Goal: Contribute content: Contribute content

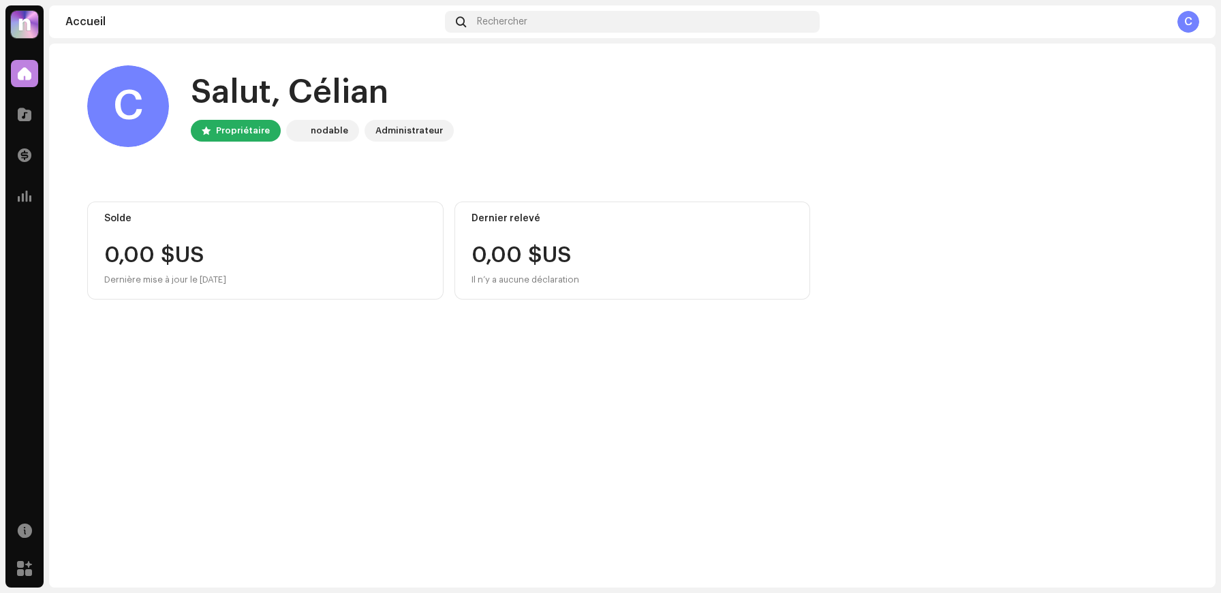
click at [19, 95] on div "Catalogue" at bounding box center [24, 114] width 38 height 38
click at [19, 121] on div at bounding box center [24, 114] width 27 height 27
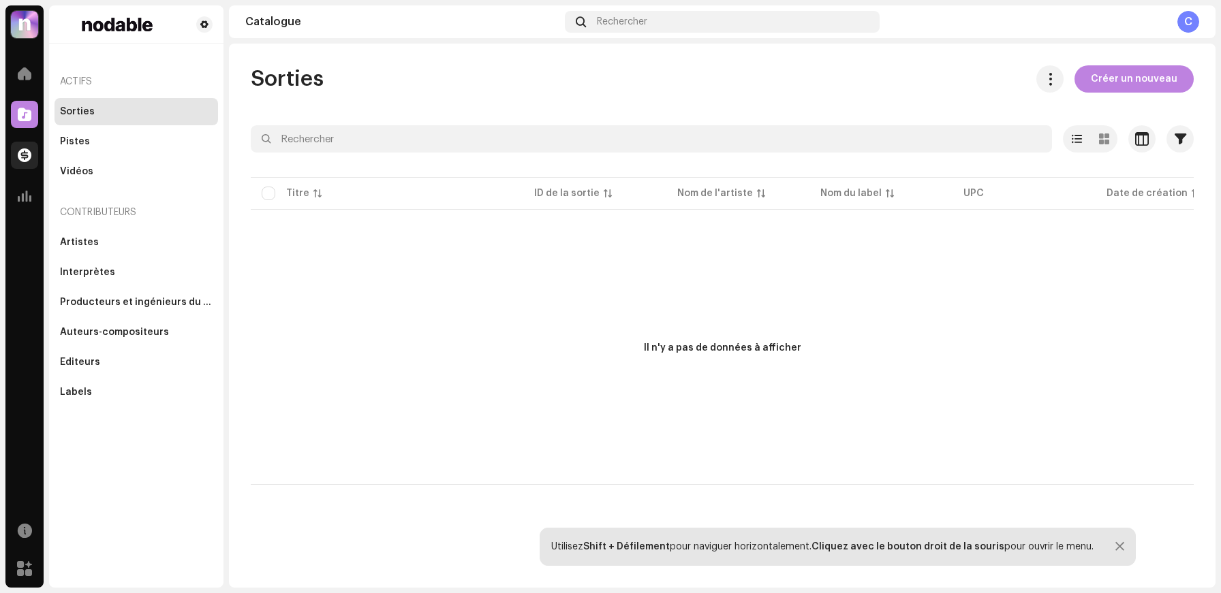
click at [30, 140] on div "Transactions" at bounding box center [24, 155] width 38 height 38
click at [30, 145] on div at bounding box center [24, 155] width 27 height 27
click at [22, 150] on span at bounding box center [25, 155] width 14 height 11
click at [29, 92] on div "Accueil" at bounding box center [24, 73] width 38 height 38
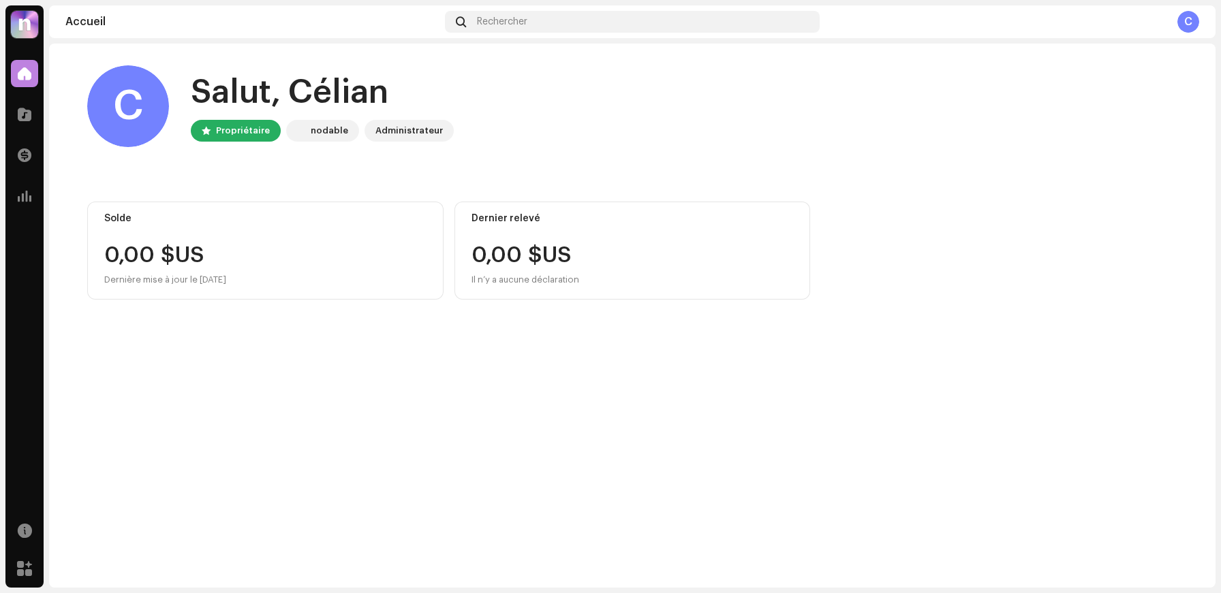
click at [324, 130] on div "nodable" at bounding box center [329, 131] width 37 height 16
click at [17, 119] on div at bounding box center [24, 114] width 27 height 27
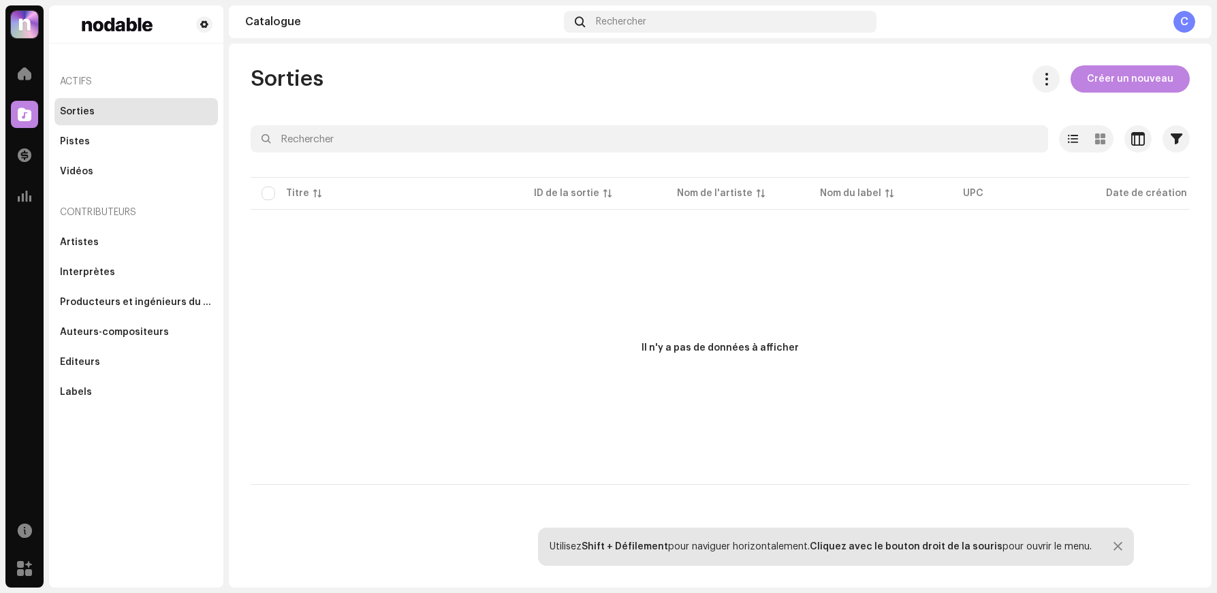
click at [975, 104] on div "Sorties Créer un nouveau Sélectionné 0 Désélectionner tout 0 Options Filtres St…" at bounding box center [720, 275] width 983 height 420
click at [975, 84] on span "Créer un nouveau" at bounding box center [1130, 78] width 87 height 27
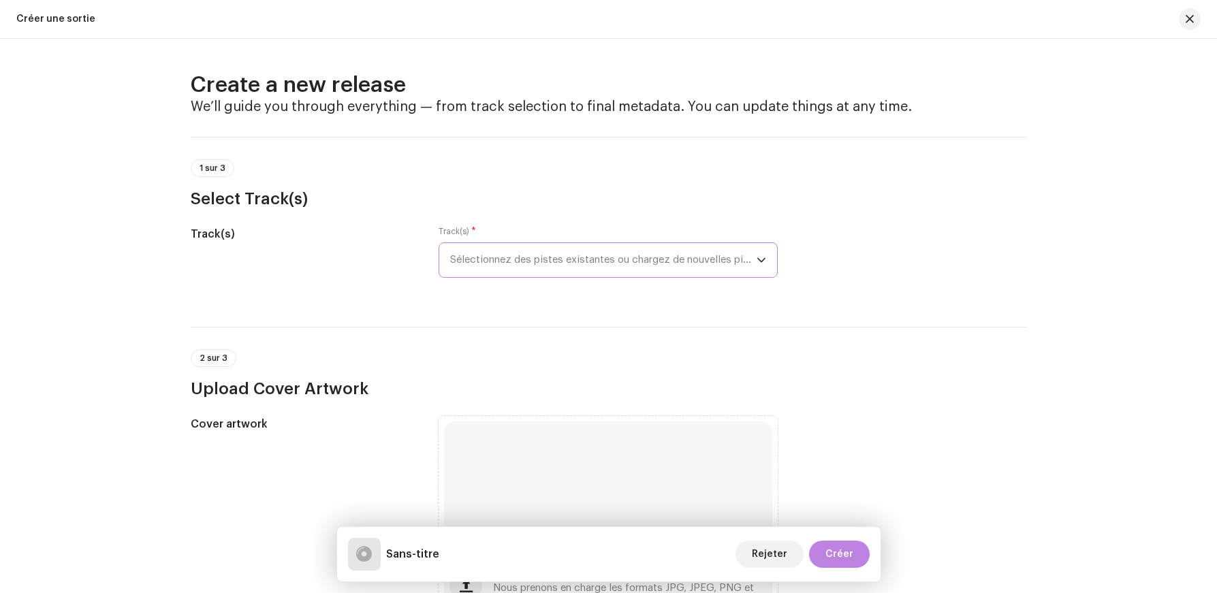
click at [614, 268] on span "Sélectionnez des pistes existantes ou chargez de nouvelles pistes" at bounding box center [603, 260] width 307 height 34
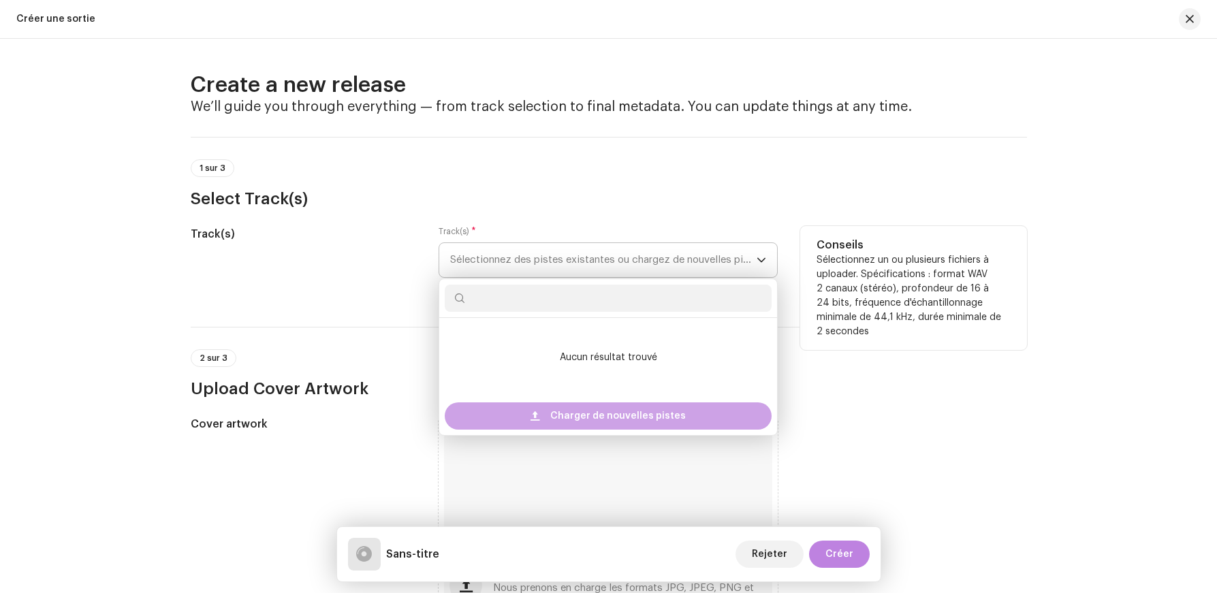
click at [546, 420] on div "Charger de nouvelles pistes" at bounding box center [608, 416] width 327 height 27
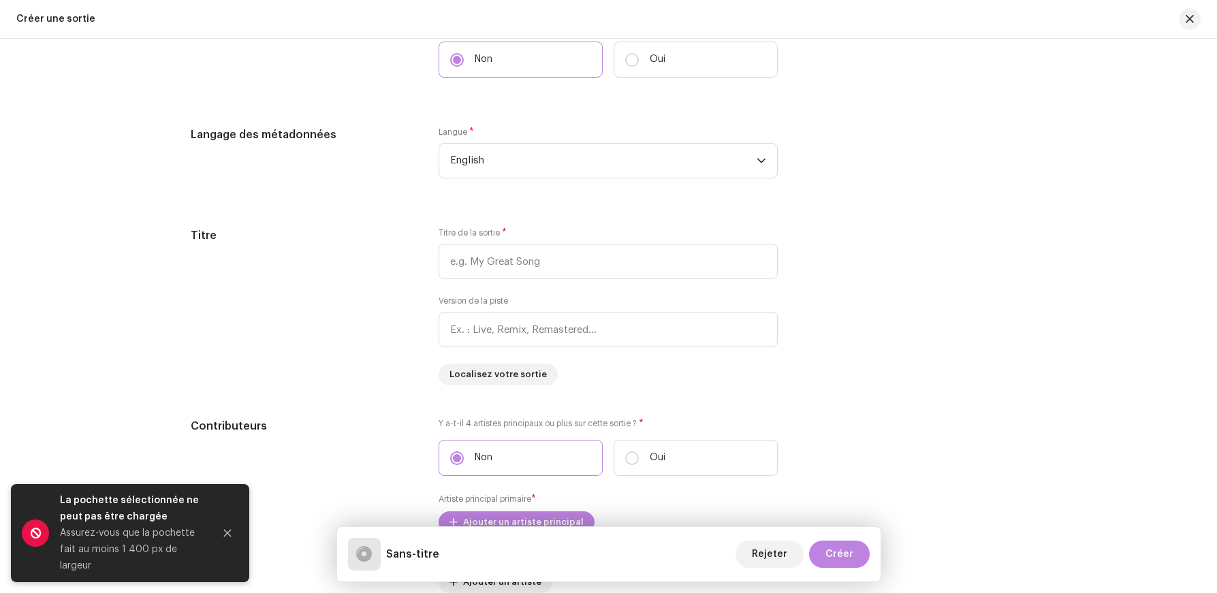
scroll to position [955, 0]
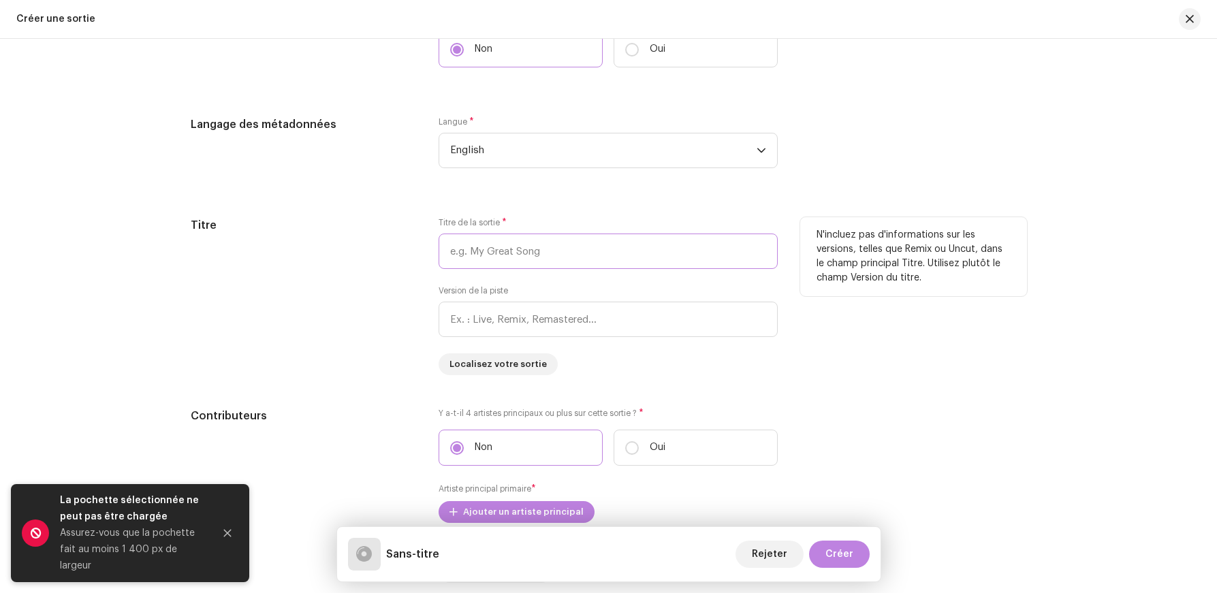
click at [507, 260] on input "text" at bounding box center [608, 251] width 339 height 35
click at [515, 250] on input "TUN TUN TUN SAHUR" at bounding box center [608, 251] width 339 height 35
click at [489, 248] on input "[PERSON_NAME]" at bounding box center [608, 251] width 339 height 35
click at [470, 254] on input "[PERSON_NAME]" at bounding box center [608, 251] width 339 height 35
click at [466, 254] on input "[PERSON_NAME]" at bounding box center [608, 251] width 339 height 35
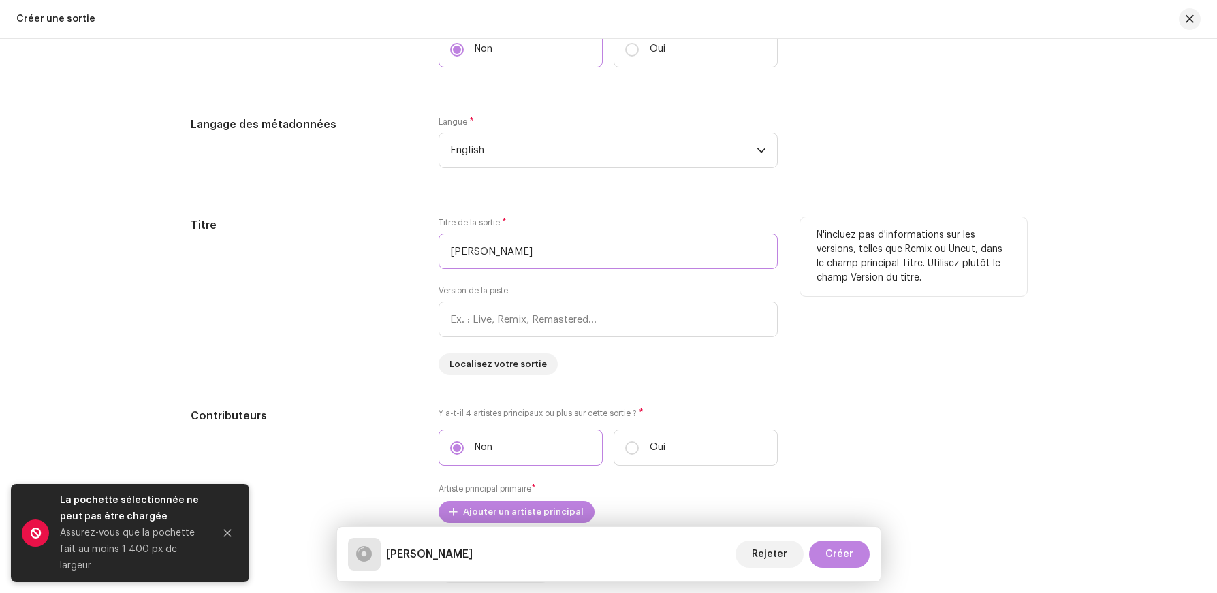
click at [616, 263] on input "[PERSON_NAME]" at bounding box center [608, 251] width 339 height 35
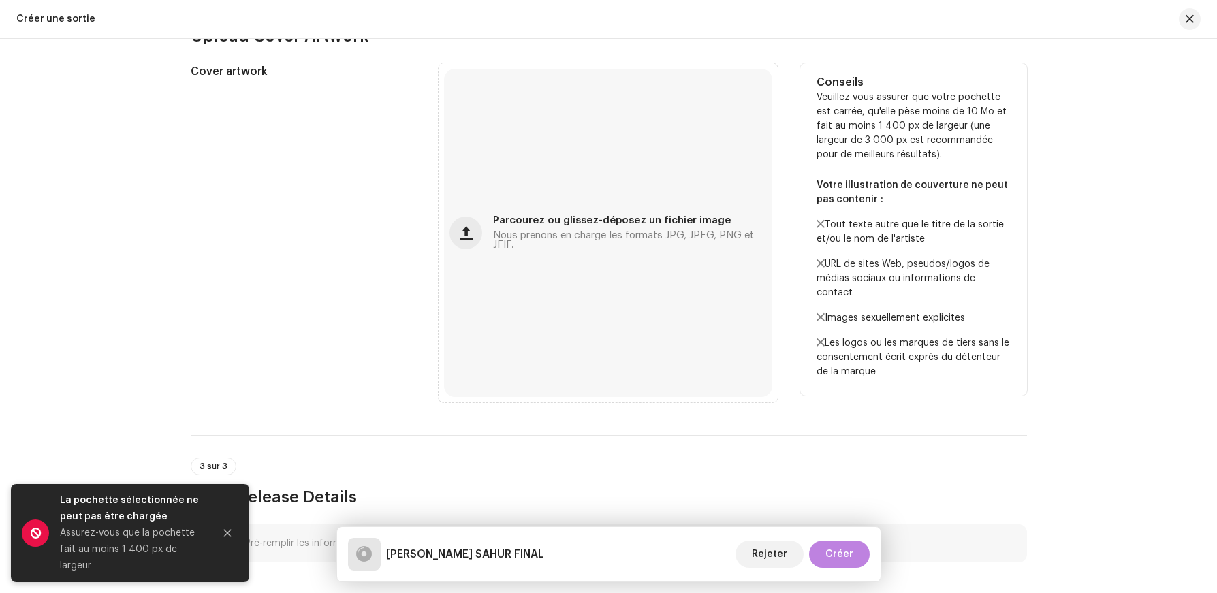
scroll to position [322, 0]
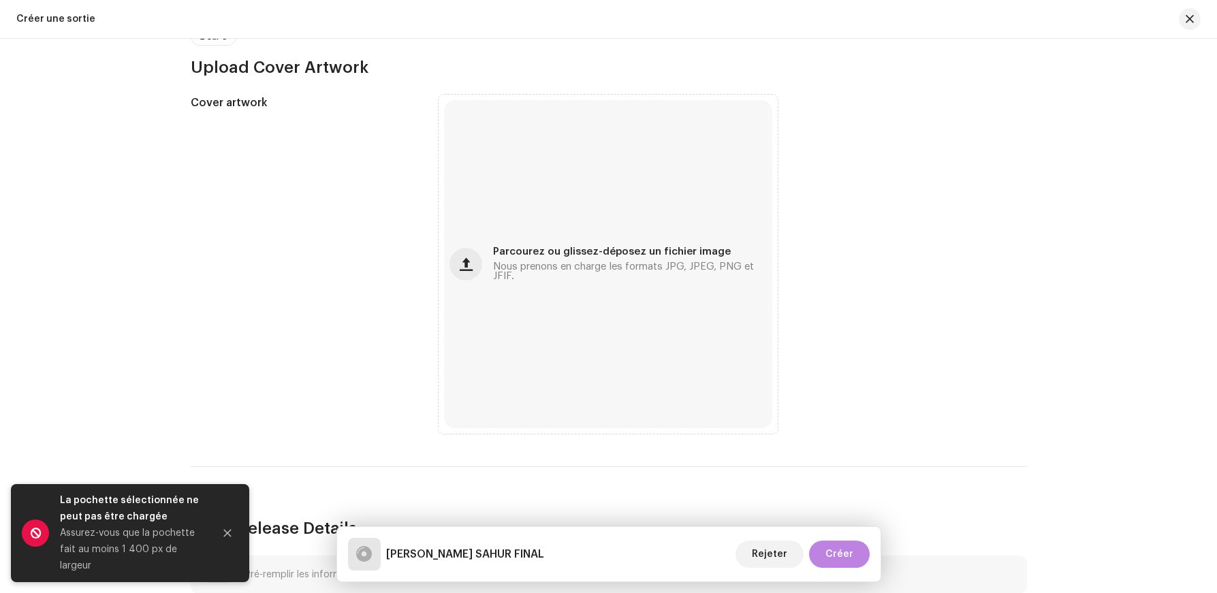
type input "[PERSON_NAME] SAHUR FINAL"
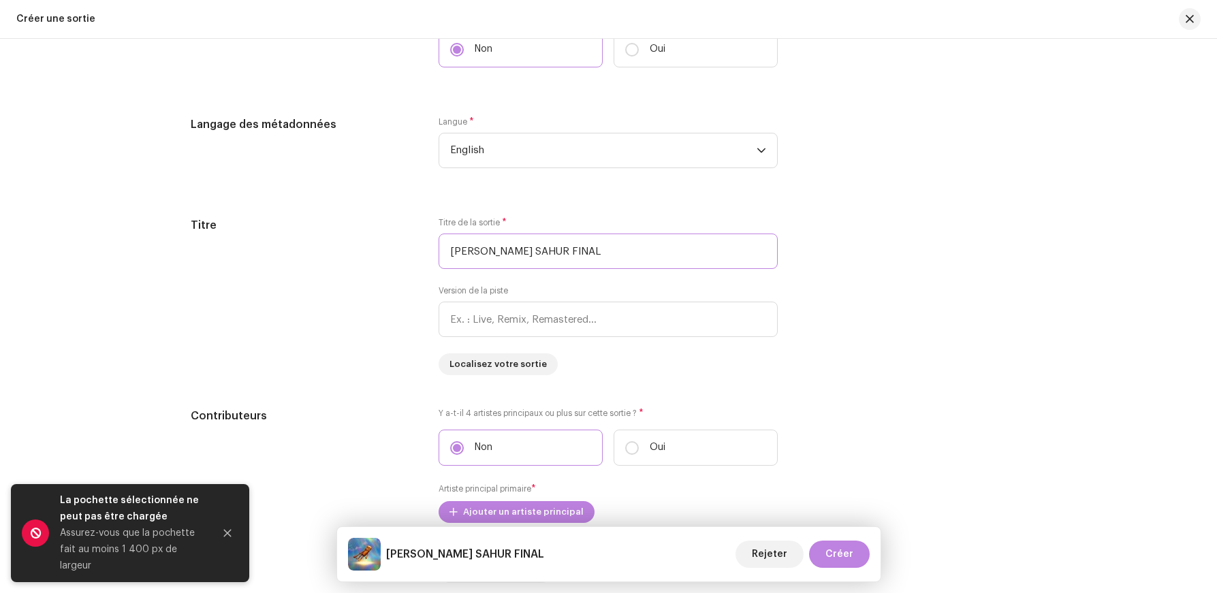
scroll to position [1037, 0]
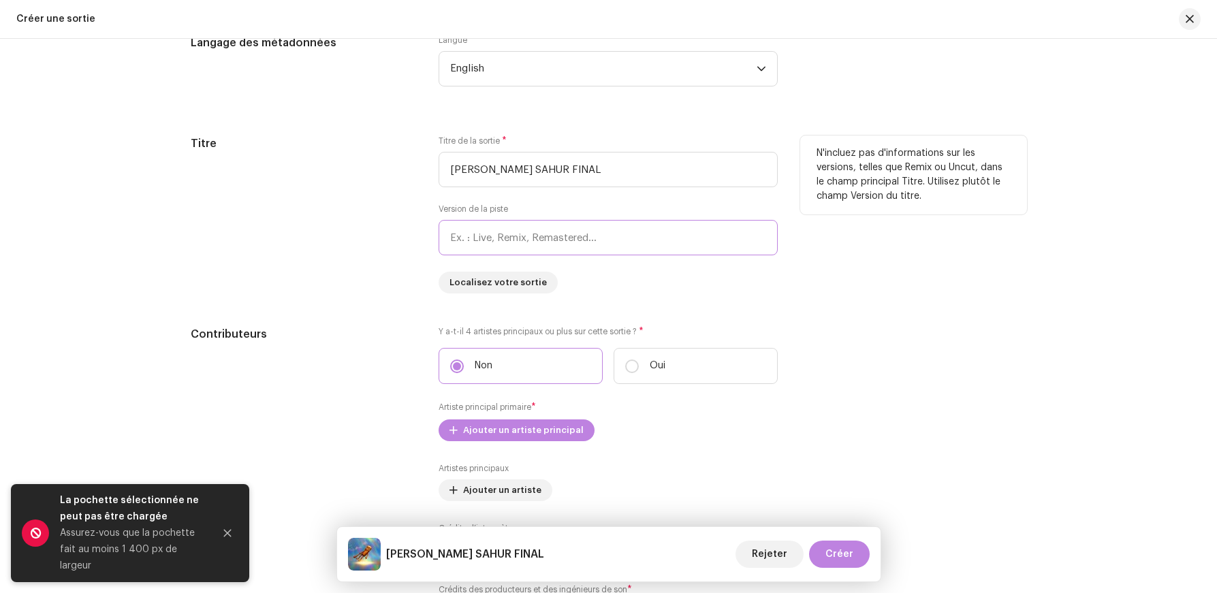
click at [571, 239] on input "text" at bounding box center [608, 237] width 339 height 35
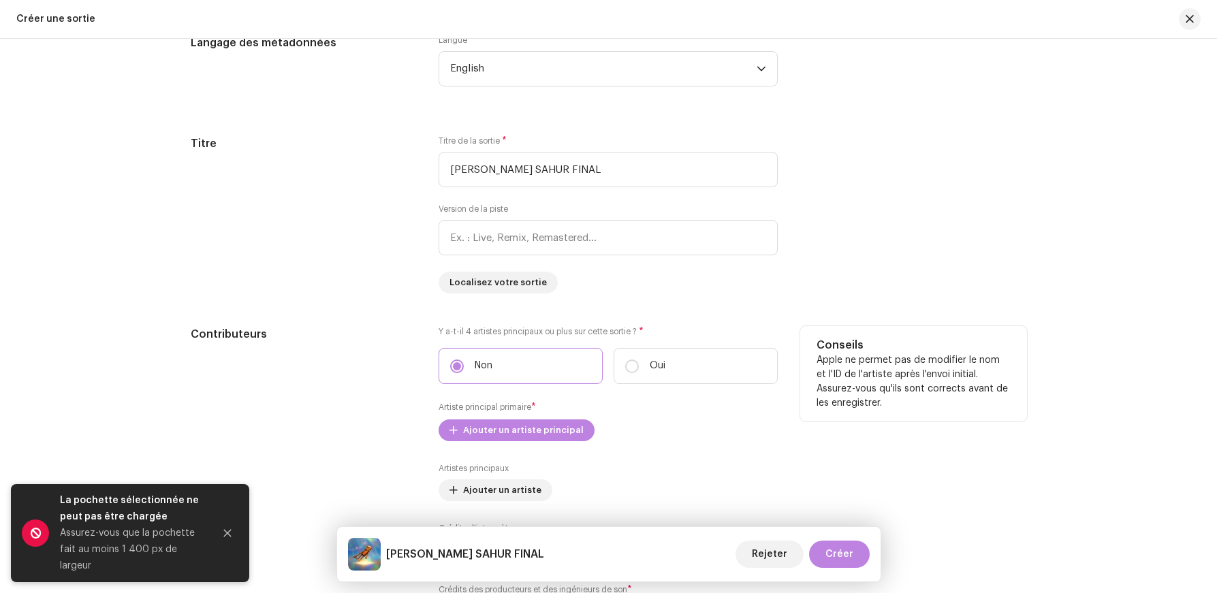
drag, startPoint x: 626, startPoint y: 366, endPoint x: 590, endPoint y: 418, distance: 63.1
click at [590, 418] on div "Y a-t-il 4 artistes principaux ou plus sur cette sortie ? * Non Oui Artiste pri…" at bounding box center [608, 475] width 339 height 298
click at [498, 431] on span "Ajouter un artiste principal" at bounding box center [523, 430] width 121 height 27
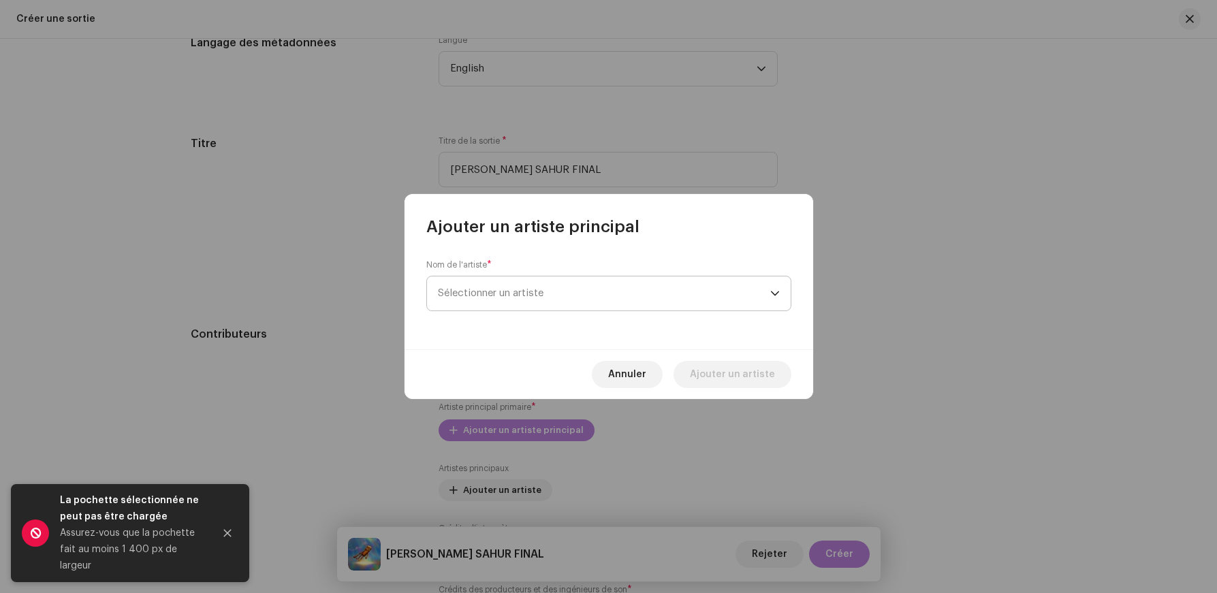
click at [502, 292] on span "Sélectionner un artiste" at bounding box center [491, 293] width 106 height 10
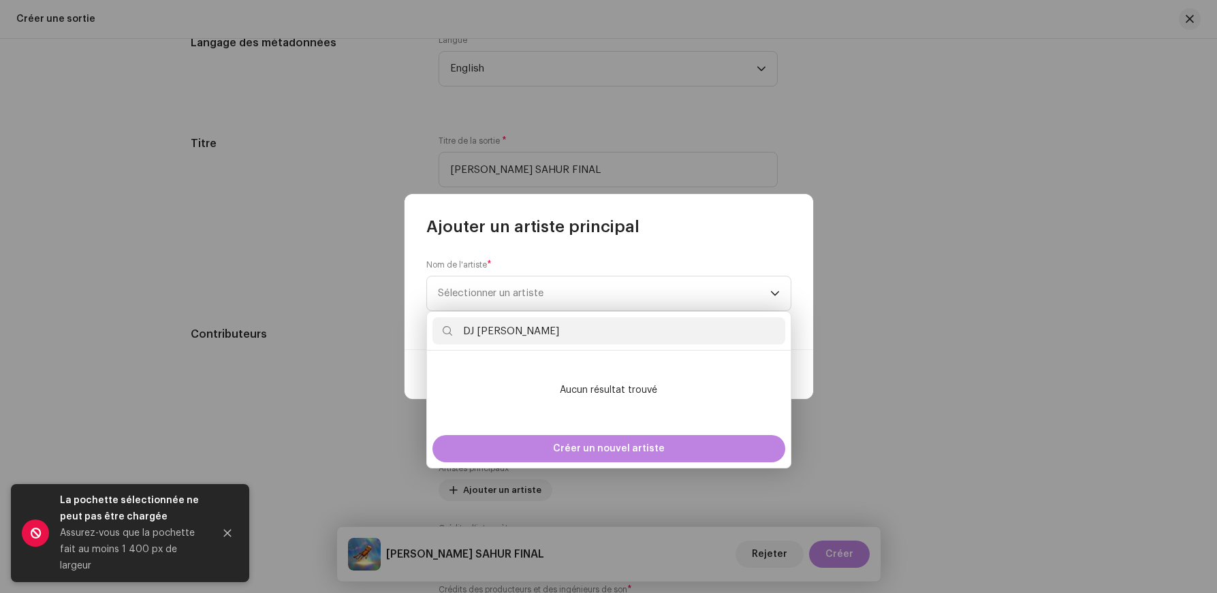
type input "DJ [PERSON_NAME]"
click at [553, 463] on div "Créer un nouvel artiste" at bounding box center [609, 449] width 364 height 38
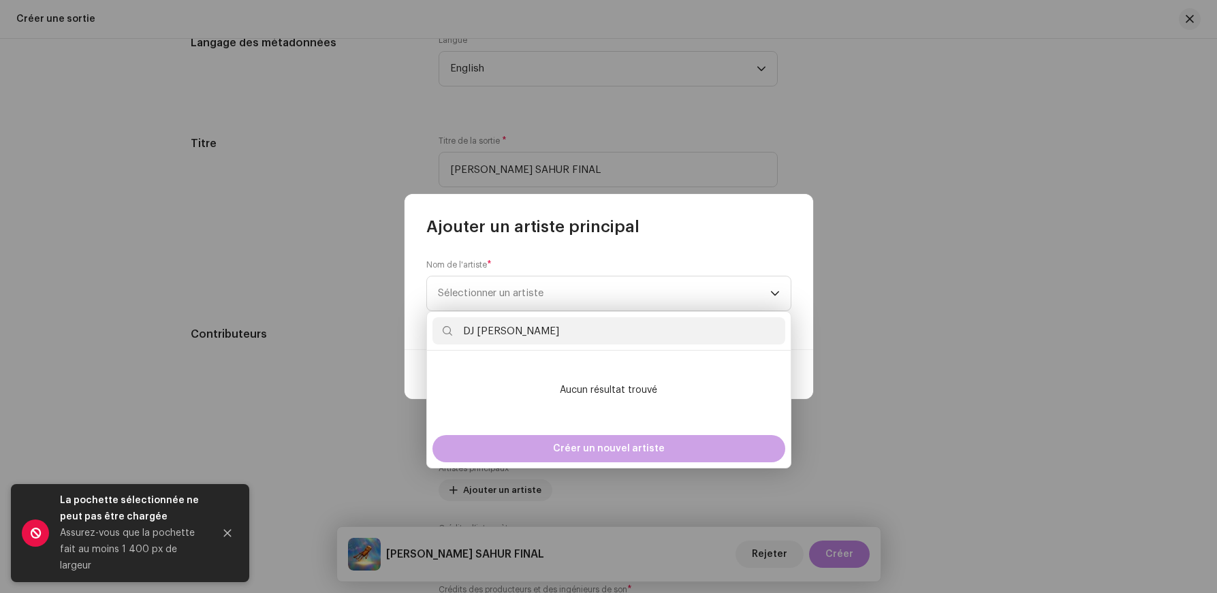
click at [550, 453] on div "Créer un nouvel artiste" at bounding box center [609, 448] width 353 height 27
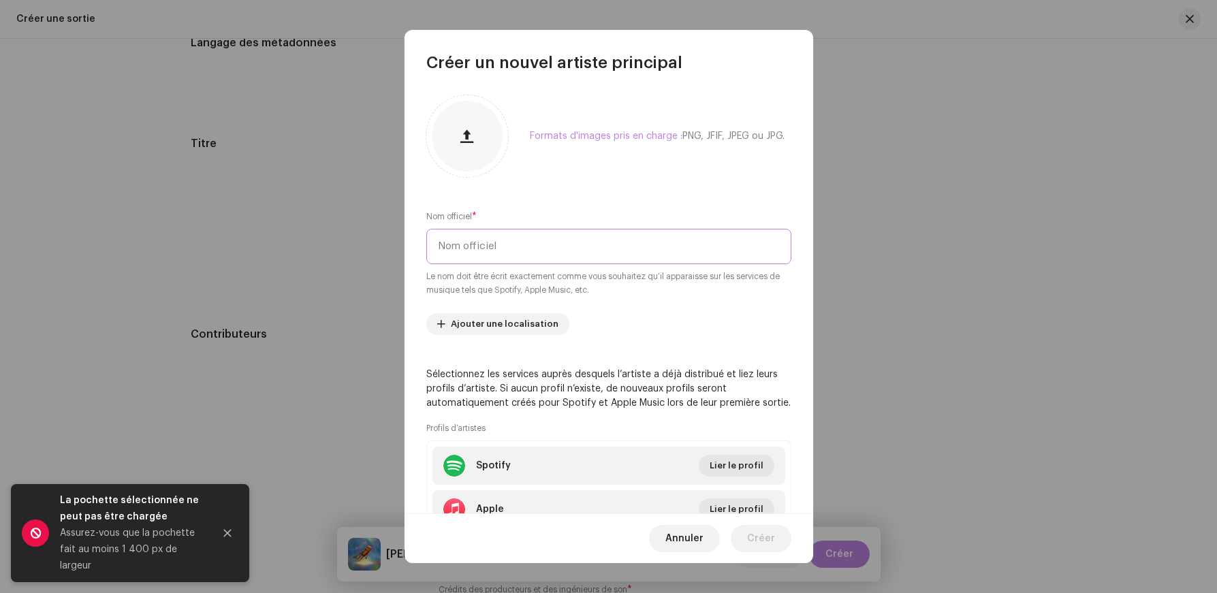
click at [529, 232] on input "text" at bounding box center [608, 246] width 365 height 35
